Goal: Transaction & Acquisition: Obtain resource

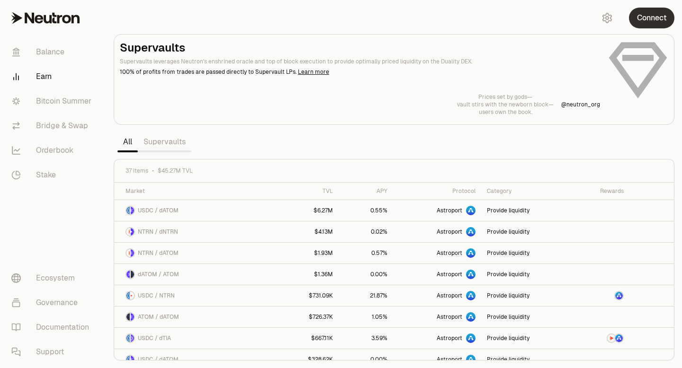
click at [645, 14] on button "Connect" at bounding box center [651, 18] width 45 height 21
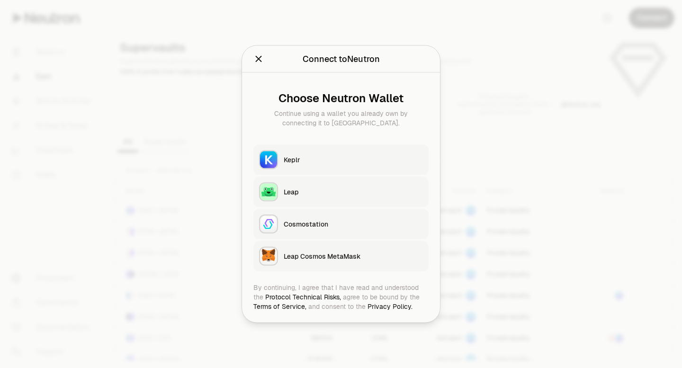
click at [303, 158] on div "Keplr" at bounding box center [353, 159] width 139 height 9
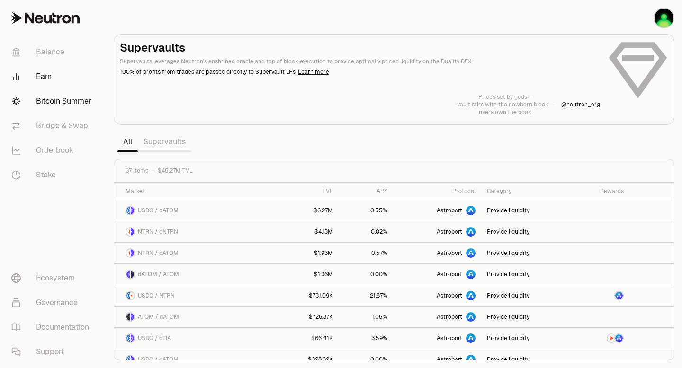
click at [75, 100] on link "Bitcoin Summer" at bounding box center [53, 101] width 99 height 25
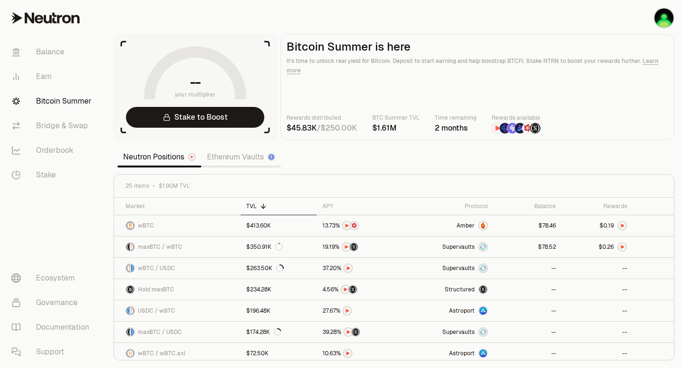
click at [96, 224] on nav "Balance Earn Bitcoin Summer Bridge & Swap Orderbook Stake Ecosystem Governance …" at bounding box center [53, 202] width 106 height 332
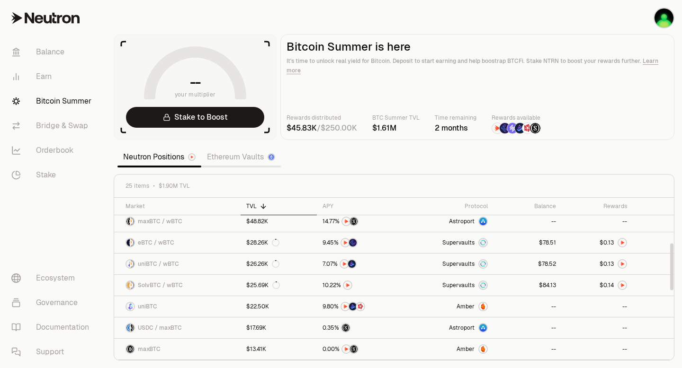
scroll to position [152, 0]
